Goal: Task Accomplishment & Management: Use online tool/utility

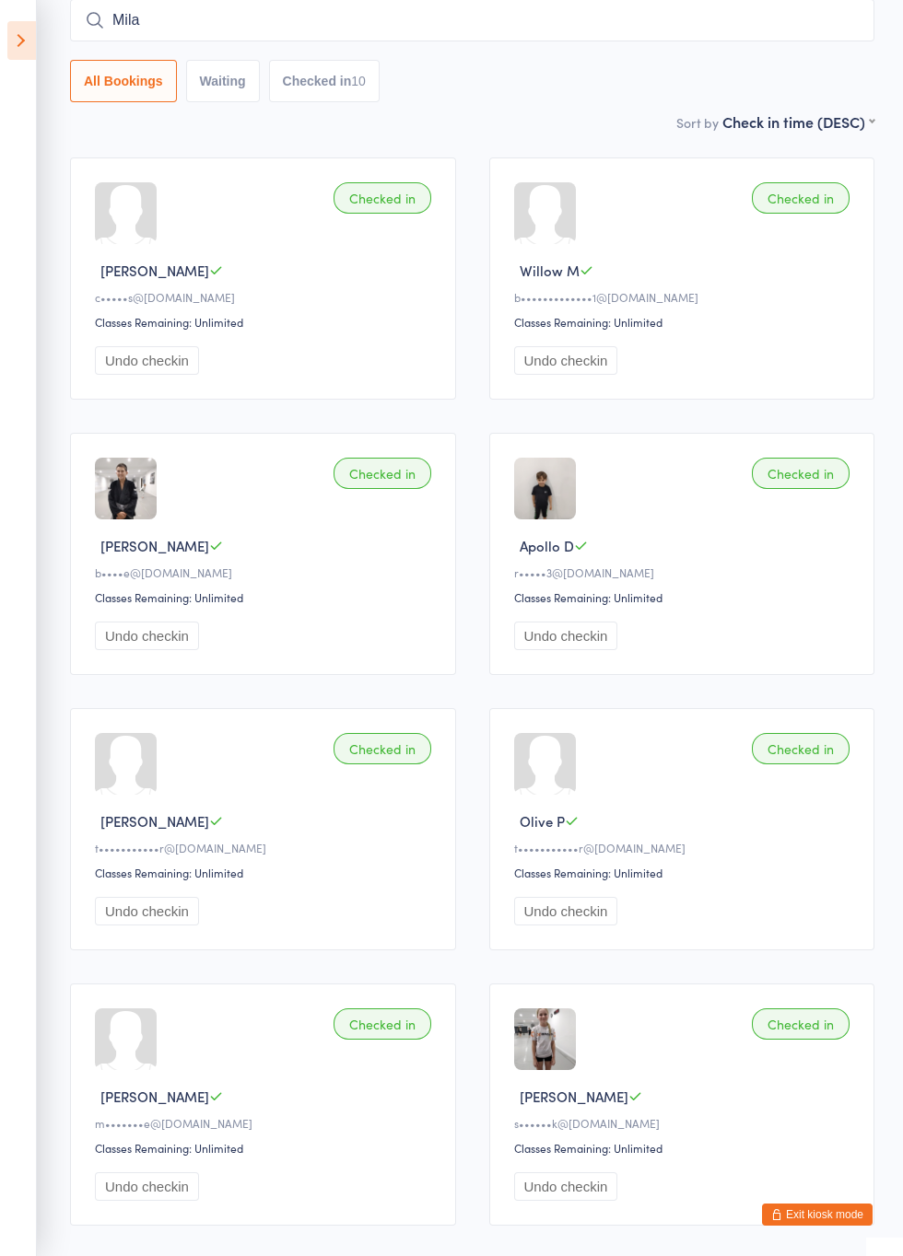
type input "Mila"
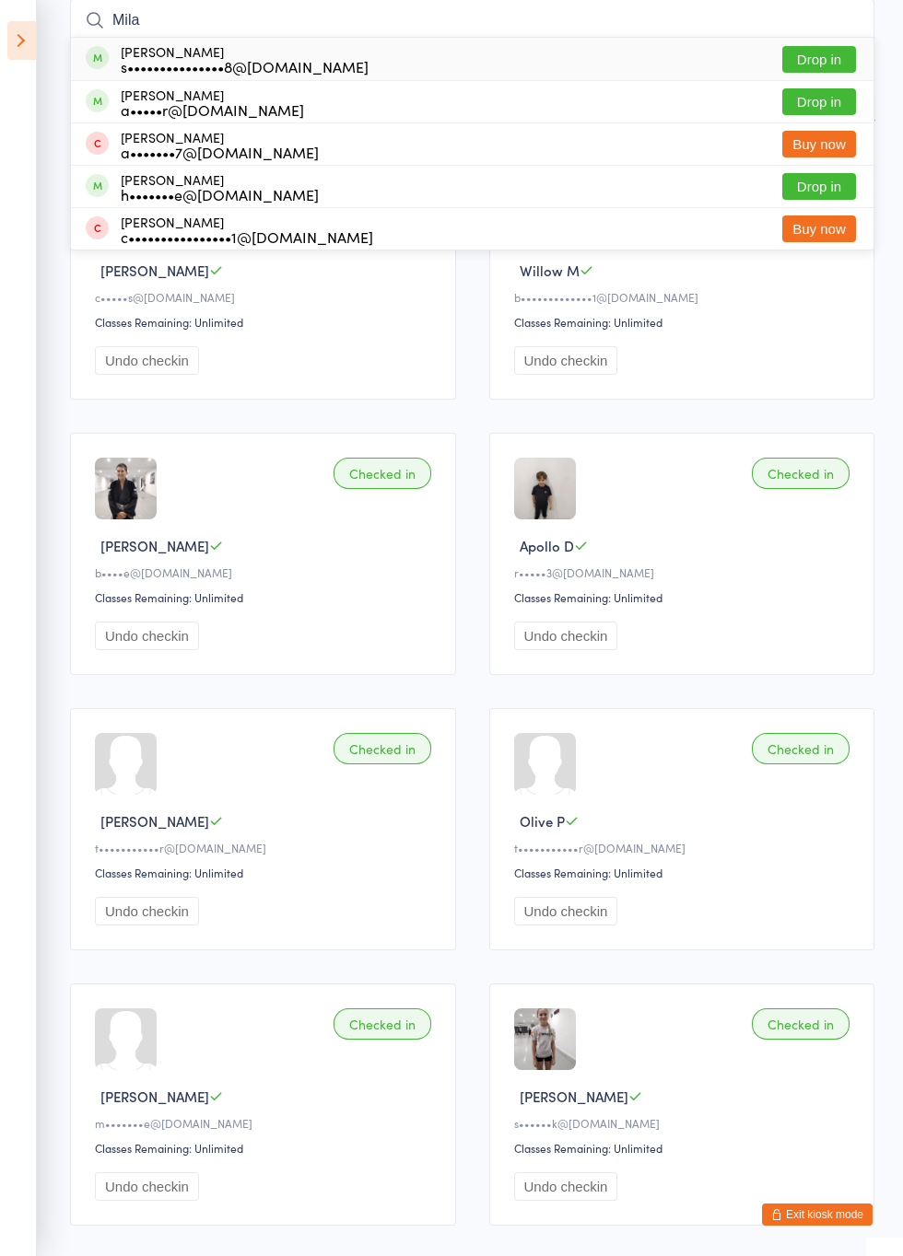
click at [831, 105] on button "Drop in" at bounding box center [819, 101] width 74 height 27
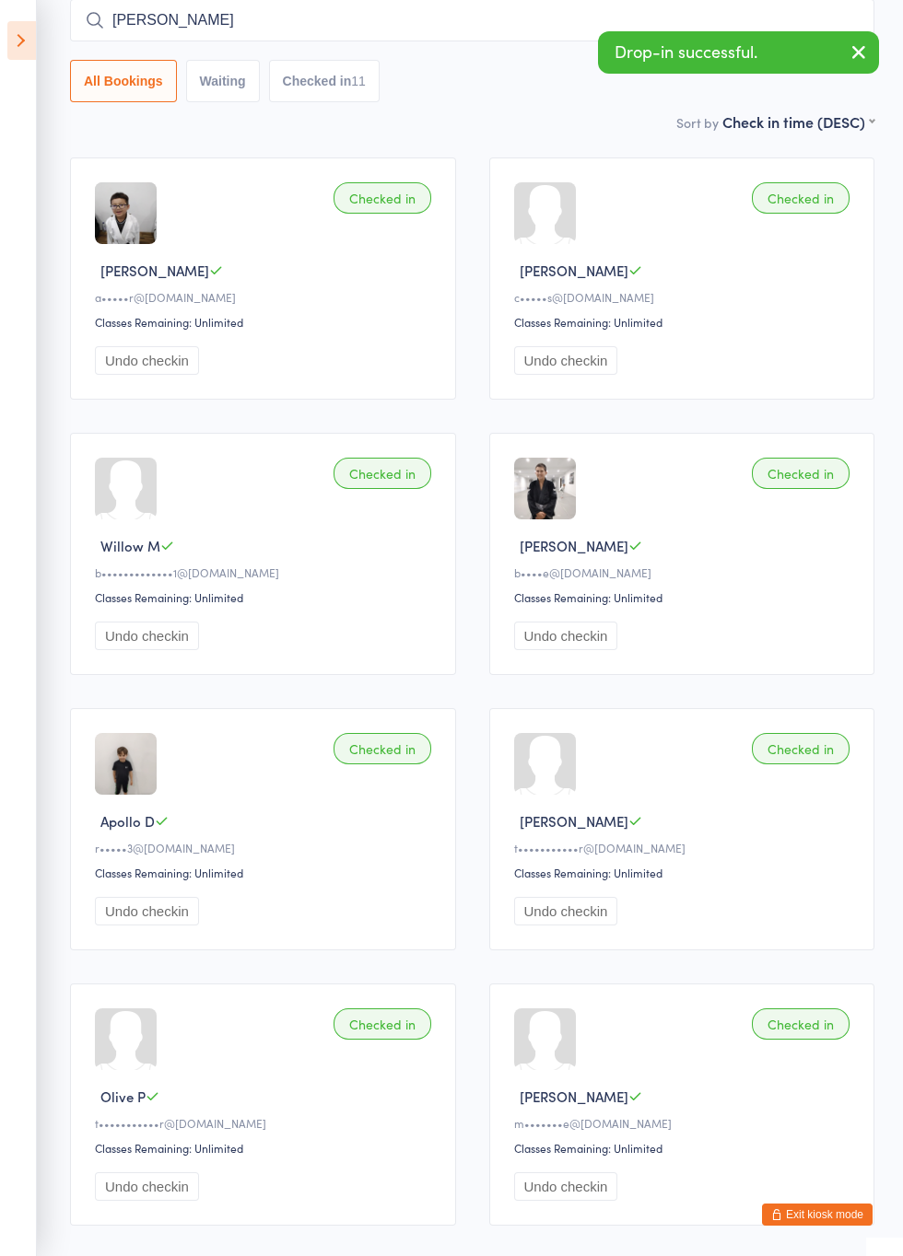
type input "[PERSON_NAME]"
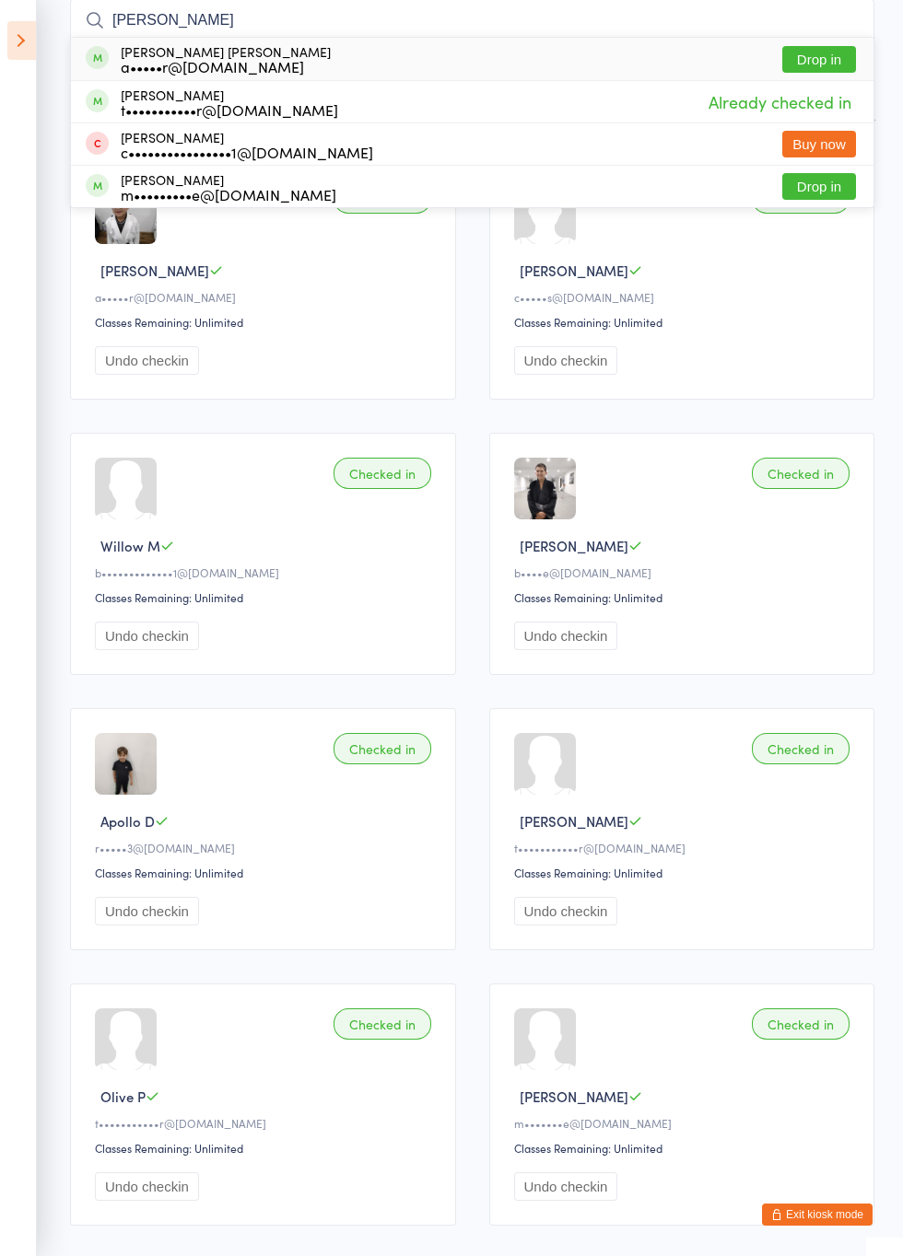
click at [836, 59] on button "Drop in" at bounding box center [819, 59] width 74 height 27
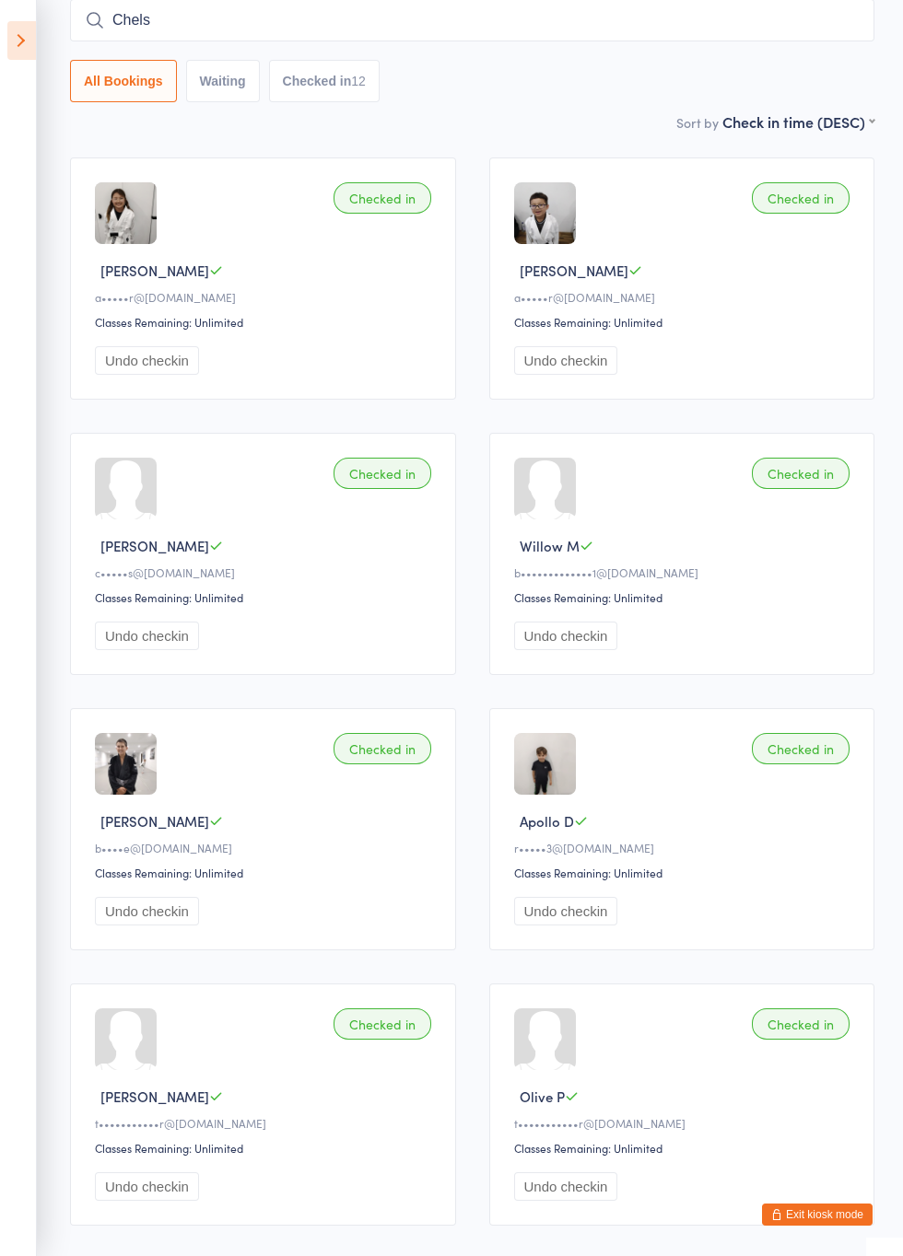
type input "Chels"
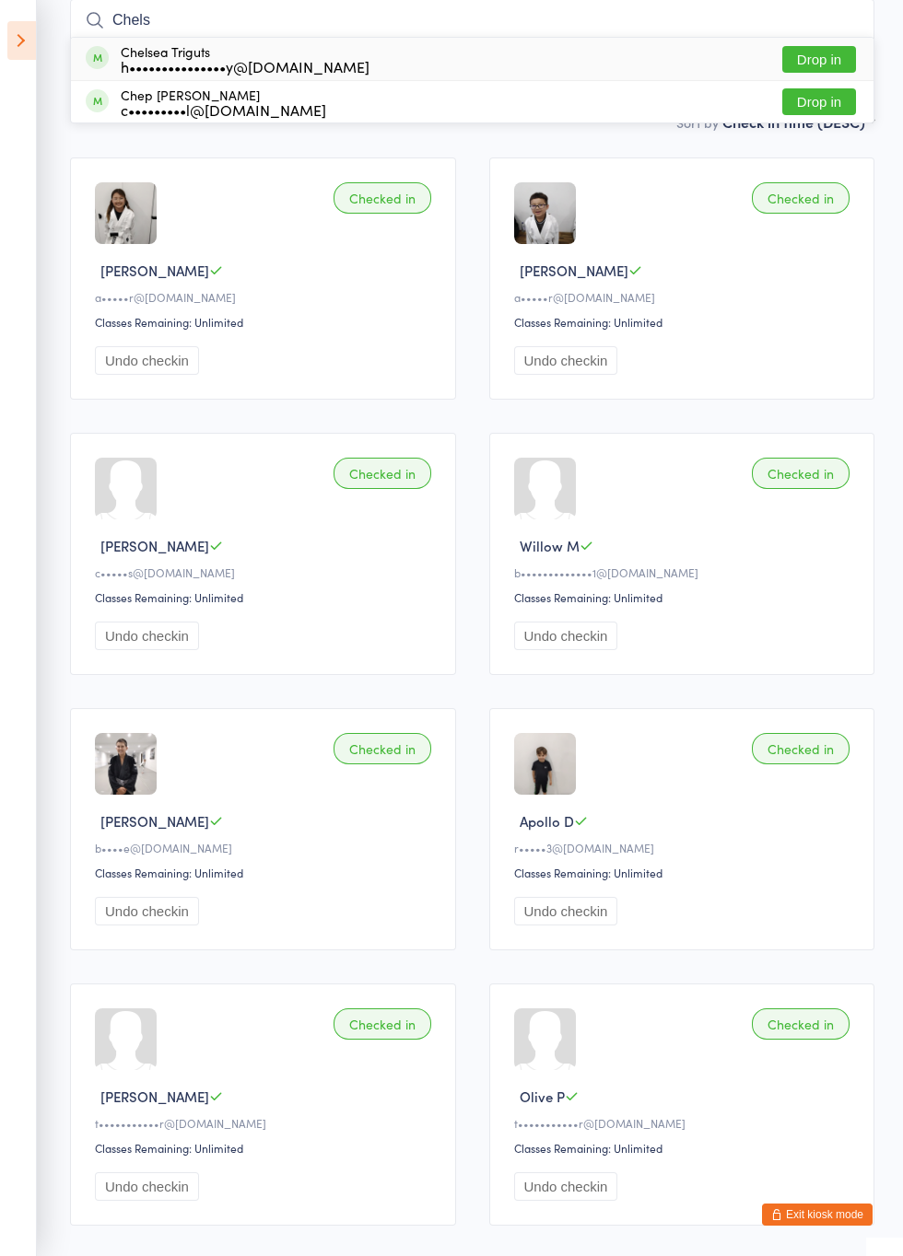
click at [830, 63] on button "Drop in" at bounding box center [819, 59] width 74 height 27
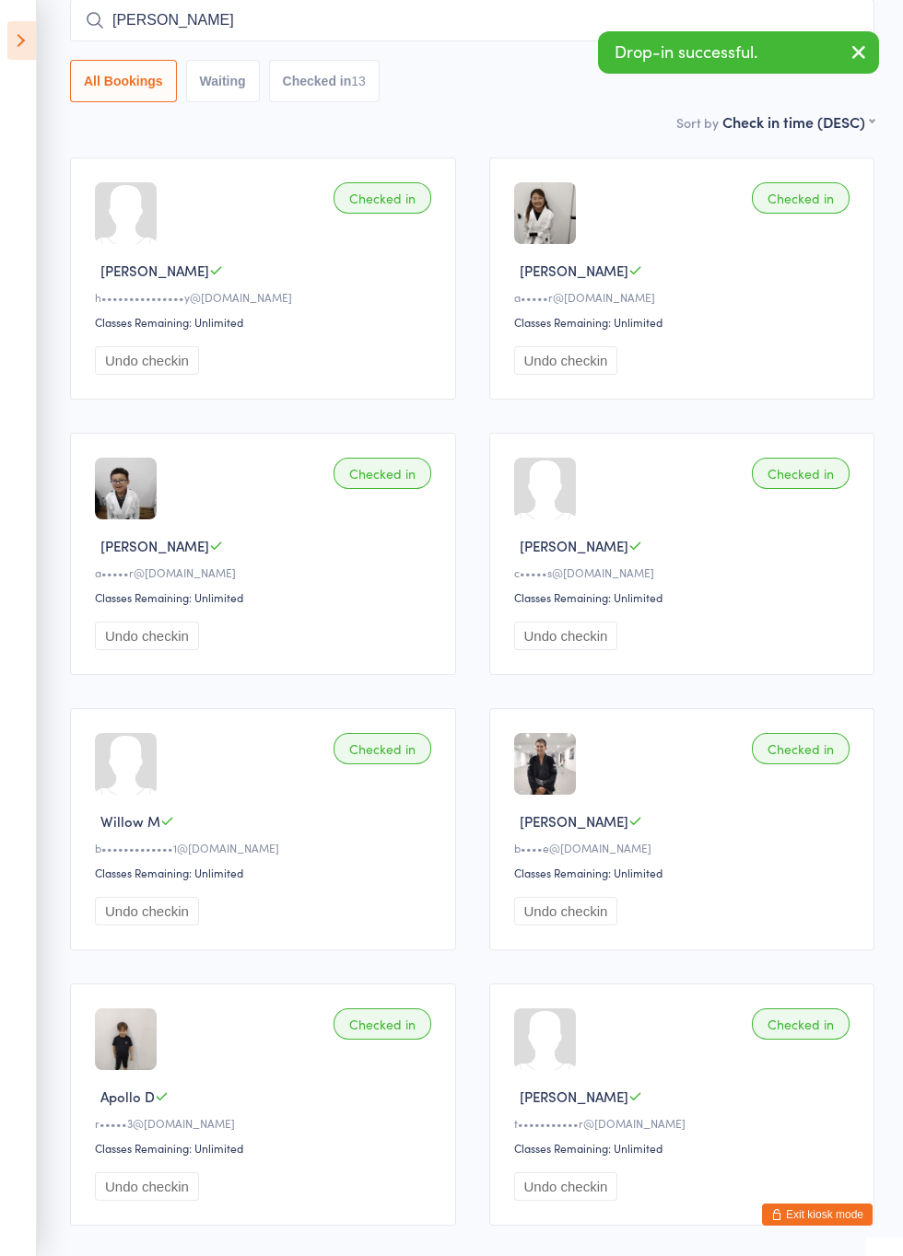
type input "[PERSON_NAME]"
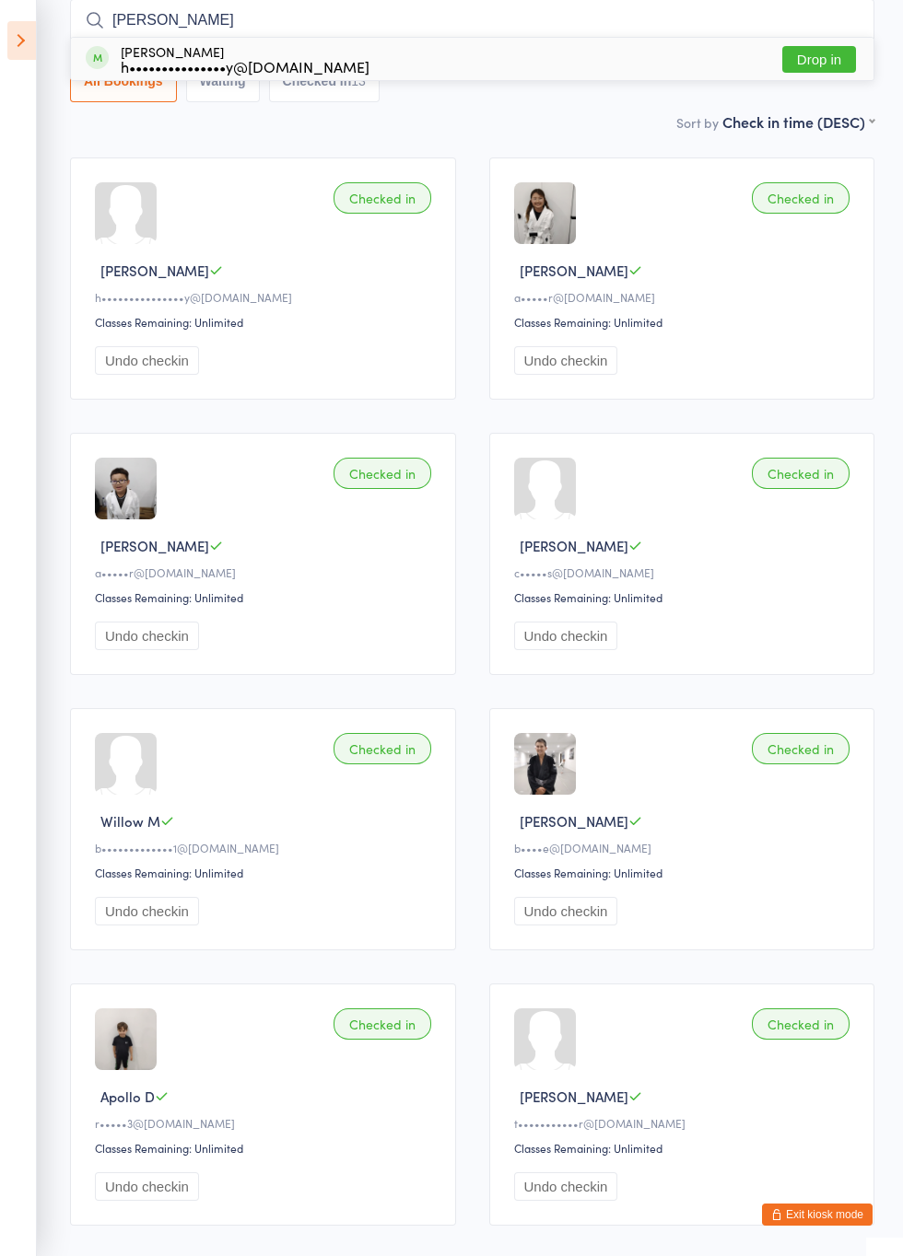
click at [830, 64] on button "Drop in" at bounding box center [819, 59] width 74 height 27
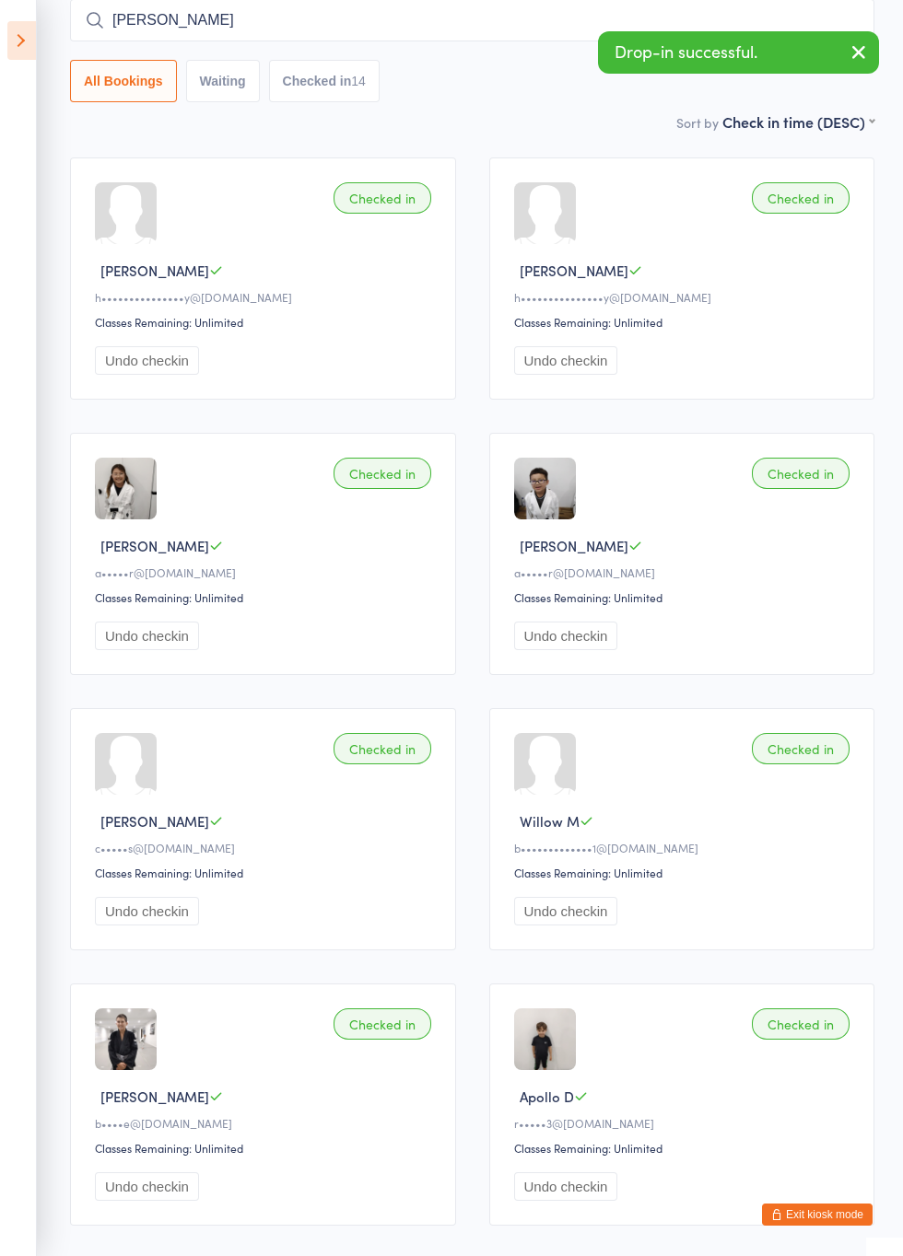
type input "[PERSON_NAME]"
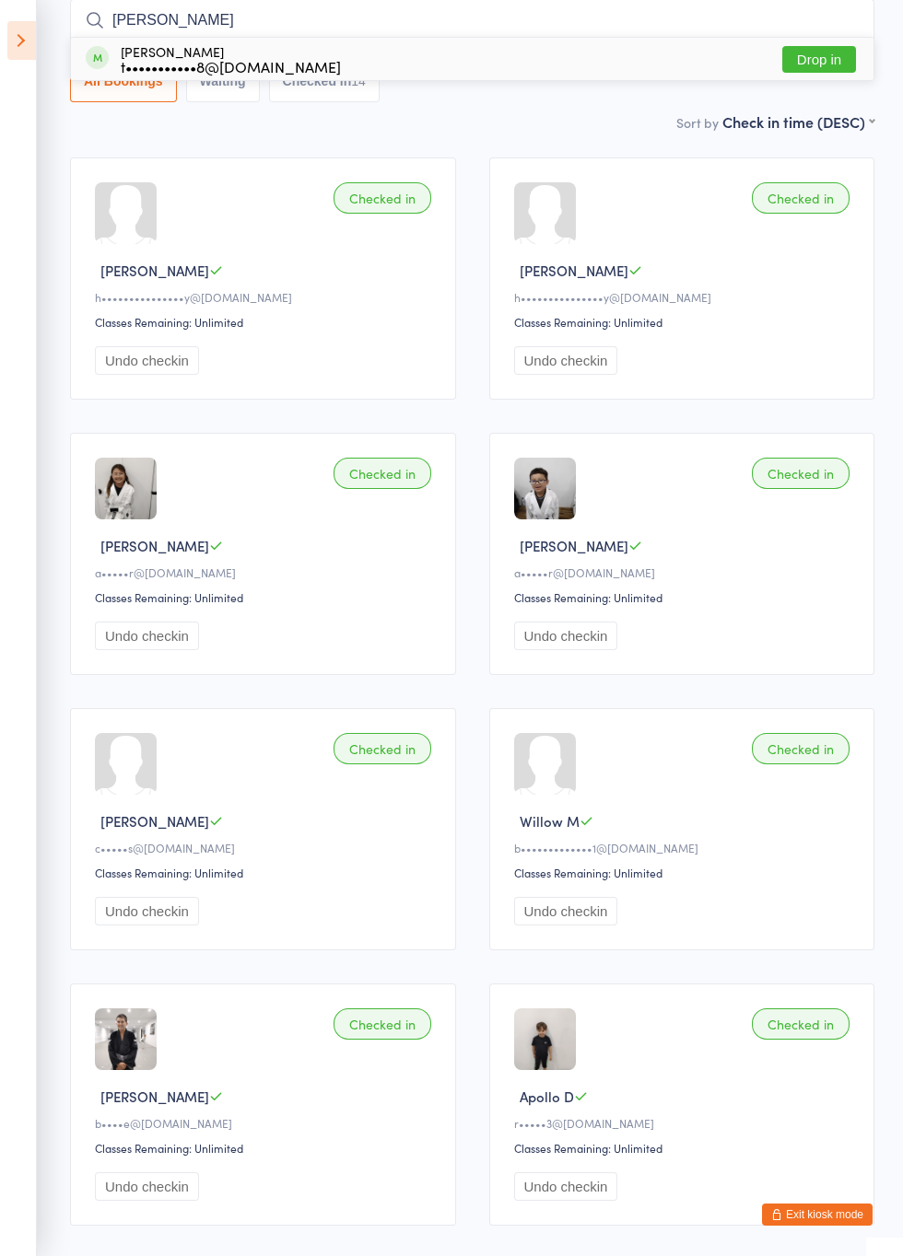
click at [830, 65] on button "Drop in" at bounding box center [819, 59] width 74 height 27
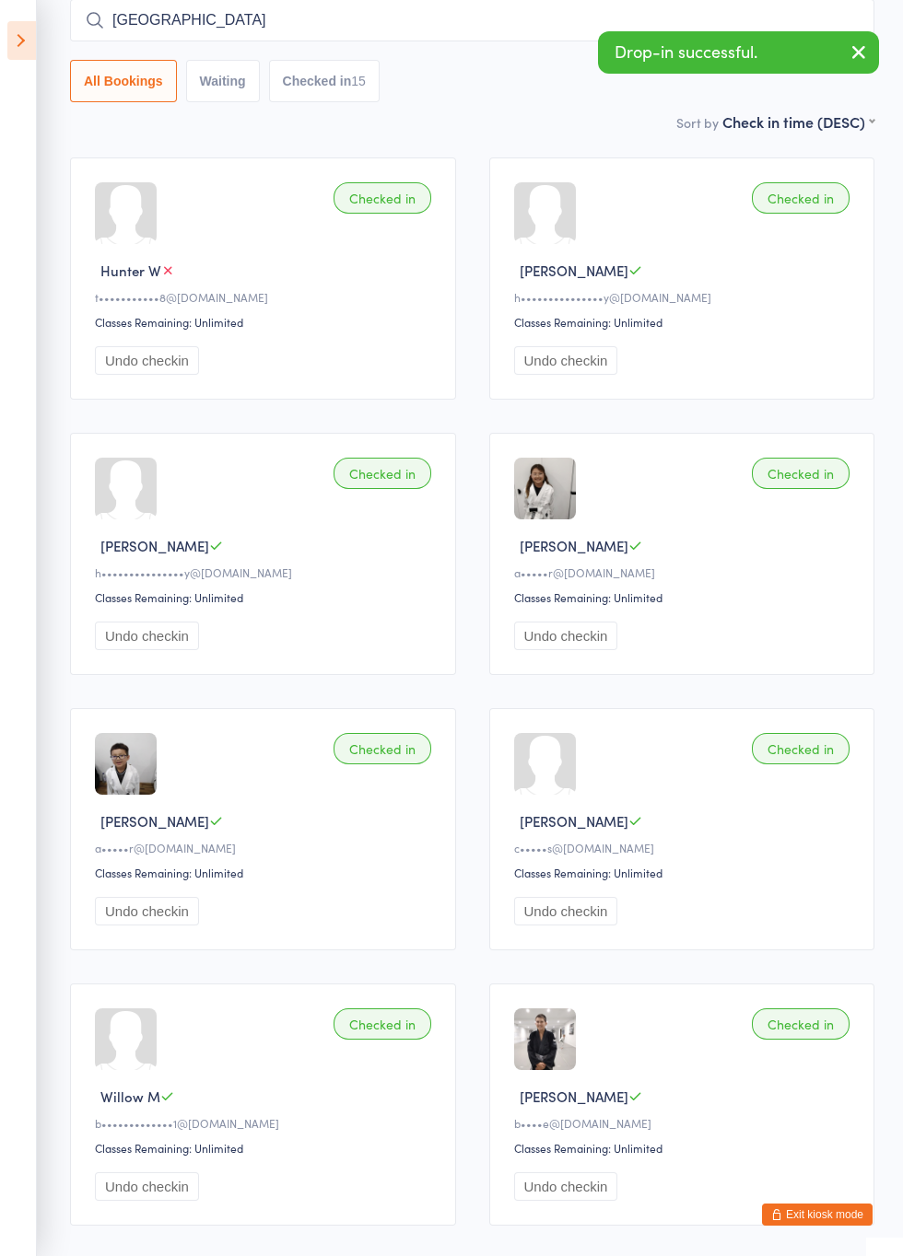
type input "[GEOGRAPHIC_DATA]"
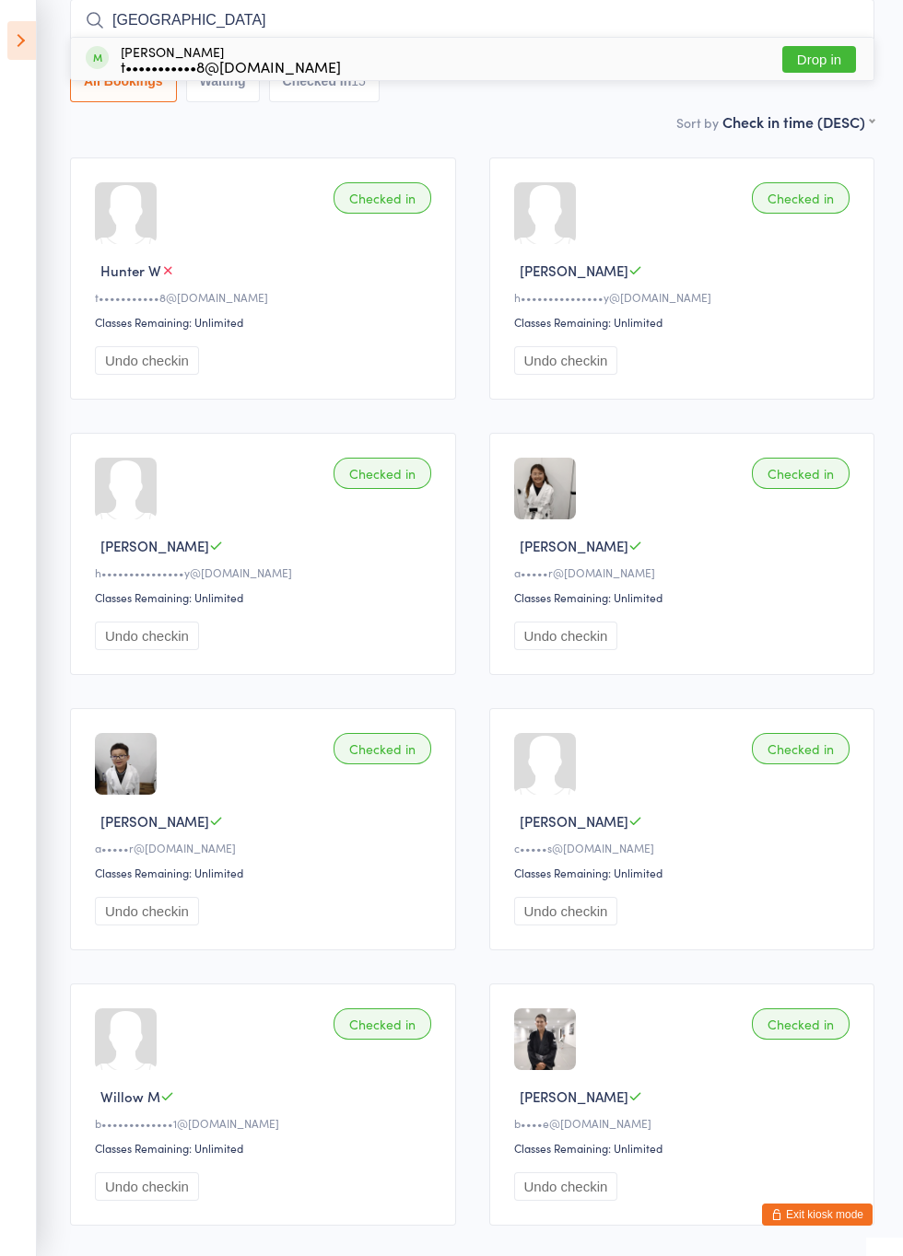
click at [831, 63] on button "Drop in" at bounding box center [819, 59] width 74 height 27
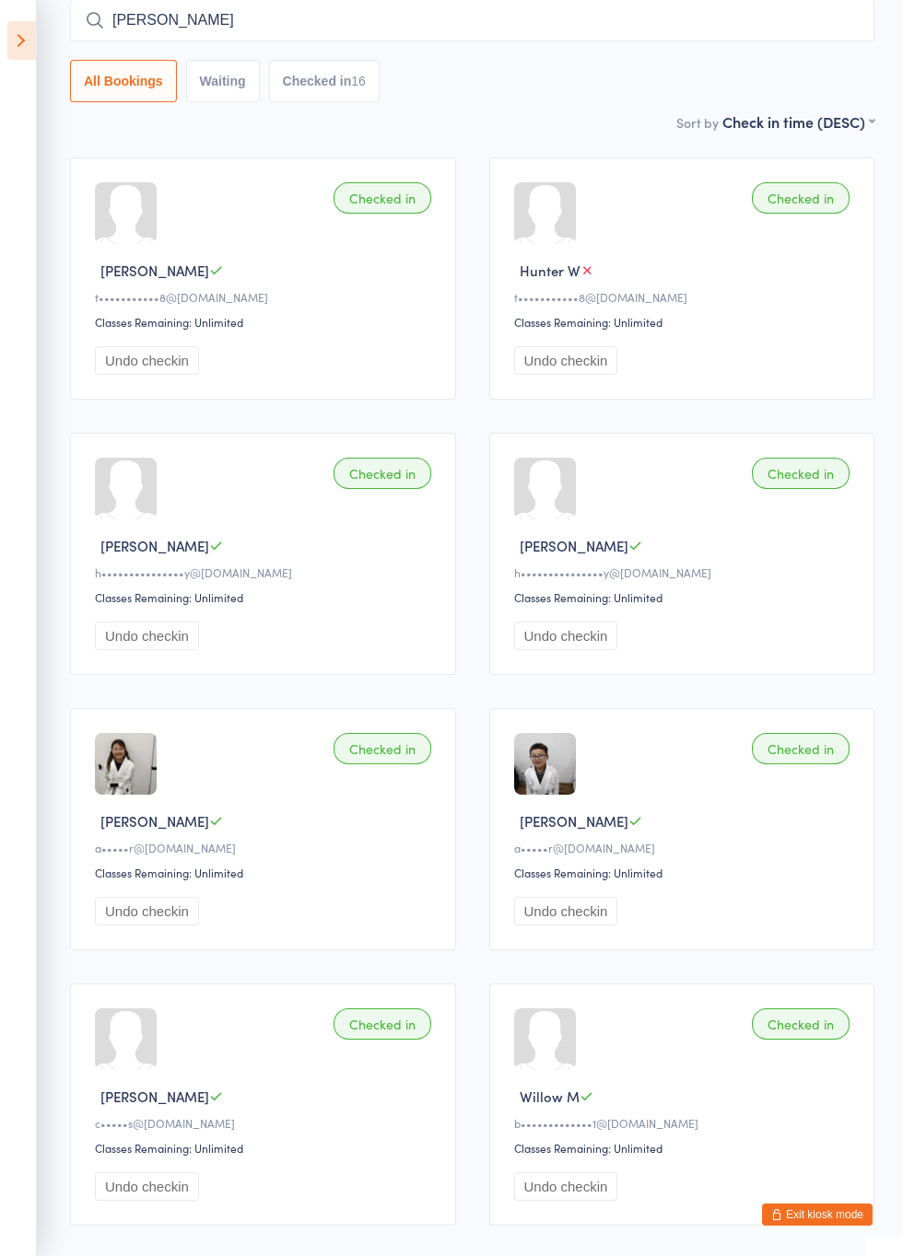
type input "[PERSON_NAME]"
click at [825, 62] on button "Drop in" at bounding box center [819, 59] width 74 height 27
